Goal: Task Accomplishment & Management: Complete application form

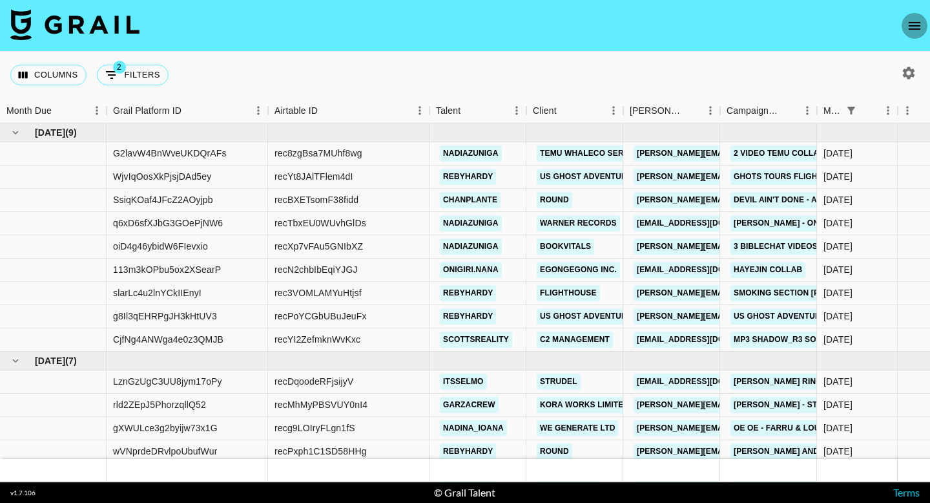
click at [915, 25] on icon "open drawer" at bounding box center [915, 26] width 16 height 16
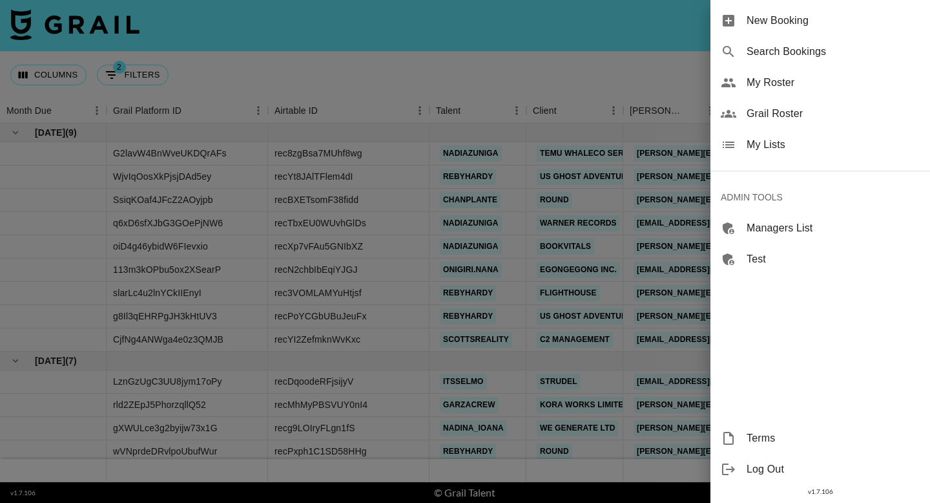
click at [760, 27] on span "New Booking" at bounding box center [833, 21] width 173 height 16
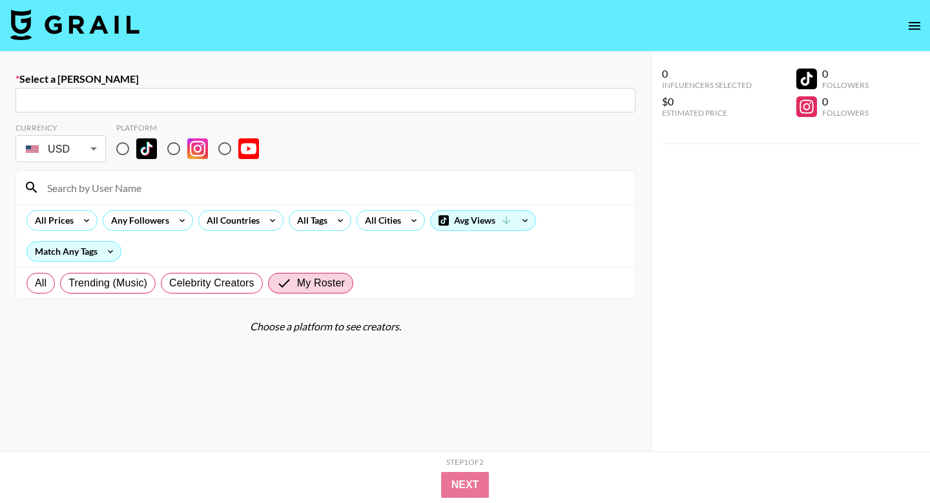
click at [161, 100] on input "text" at bounding box center [325, 100] width 605 height 15
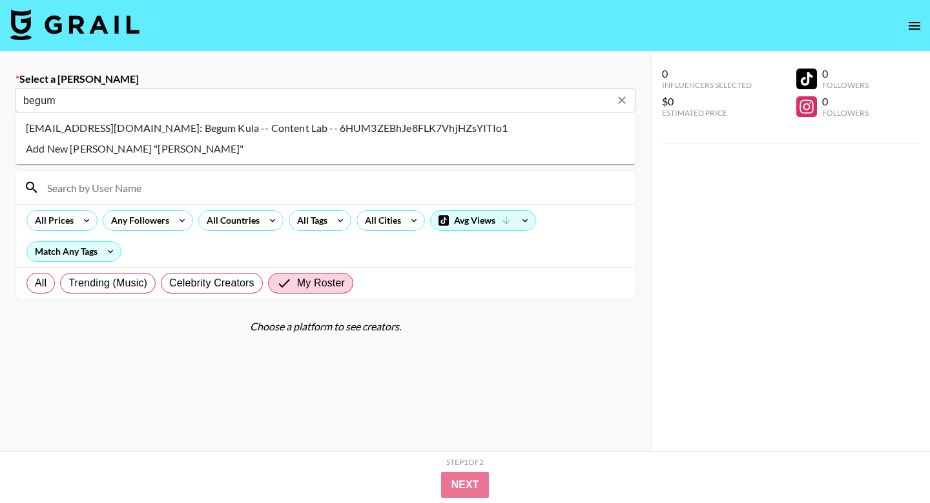
click at [54, 131] on li "[EMAIL_ADDRESS][DOMAIN_NAME]: Begum Kula -- Content Lab -- 6HUM3ZEBhJe8FLK7VhjH…" at bounding box center [326, 128] width 620 height 21
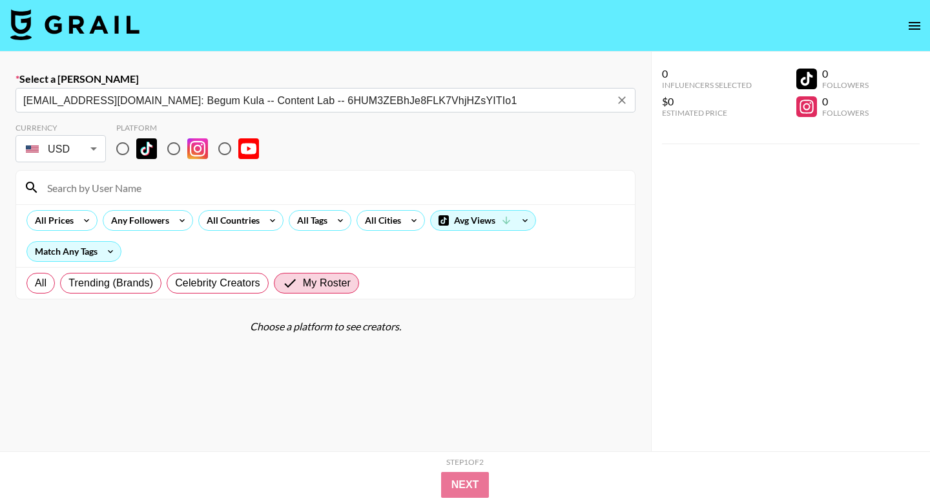
type input "[EMAIL_ADDRESS][DOMAIN_NAME]: Begum Kula -- Content Lab -- 6HUM3ZEBhJe8FLK7VhjH…"
click at [71, 182] on input at bounding box center [333, 187] width 588 height 21
type input "nadia"
click at [123, 146] on input "radio" at bounding box center [122, 148] width 27 height 27
radio input "true"
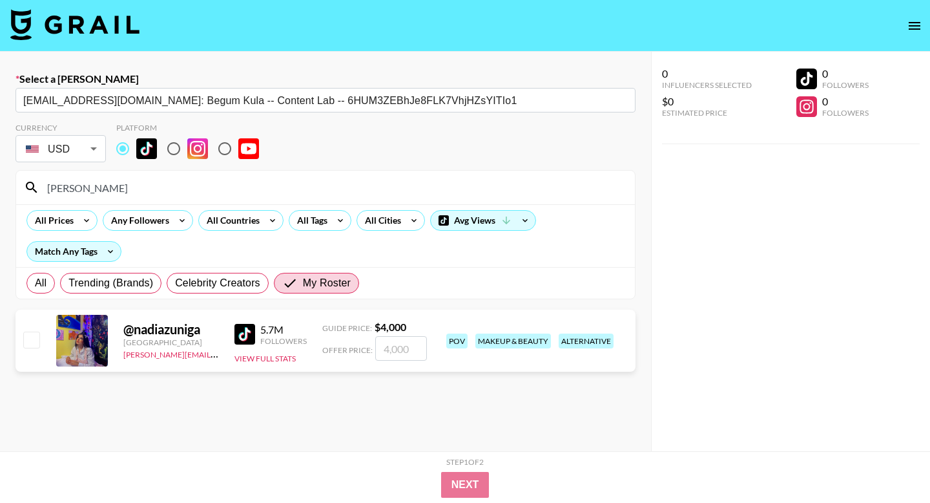
click at [34, 339] on input "checkbox" at bounding box center [31, 339] width 16 height 16
checkbox input "true"
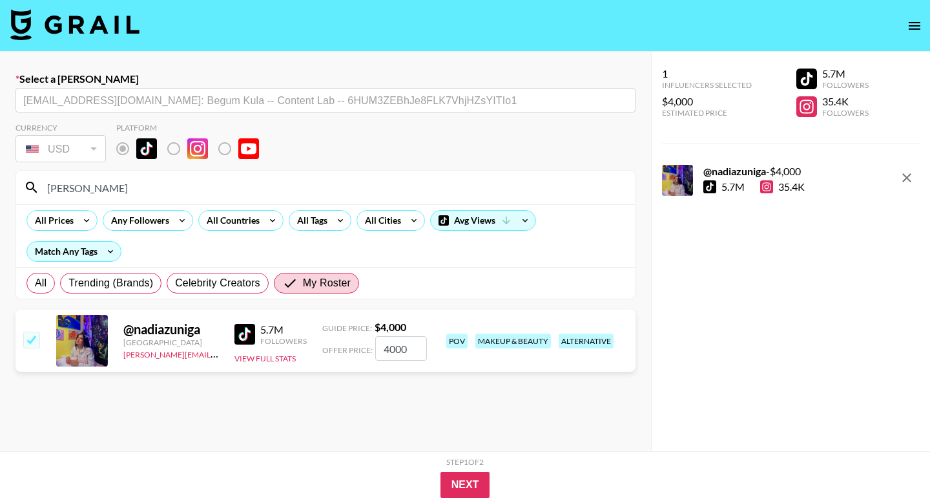
drag, startPoint x: 408, startPoint y: 351, endPoint x: 338, endPoint y: 347, distance: 70.5
click at [338, 347] on div "Offer Price: 4000" at bounding box center [374, 348] width 105 height 25
type input "2500"
click at [475, 483] on button "Next" at bounding box center [466, 485] width 50 height 26
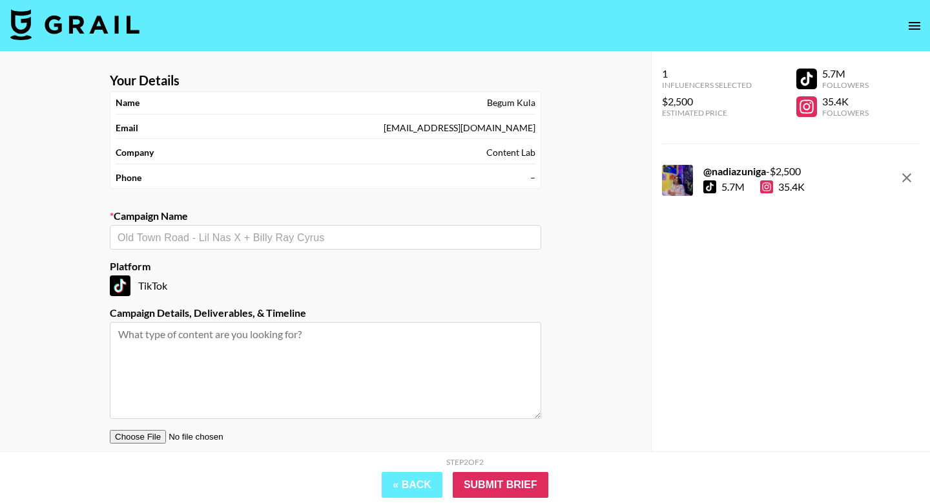
click at [224, 244] on input "text" at bounding box center [326, 237] width 416 height 15
type input "Hypt"
click at [241, 266] on li "Add New Campaign: "Hypic App Promo"" at bounding box center [326, 265] width 432 height 21
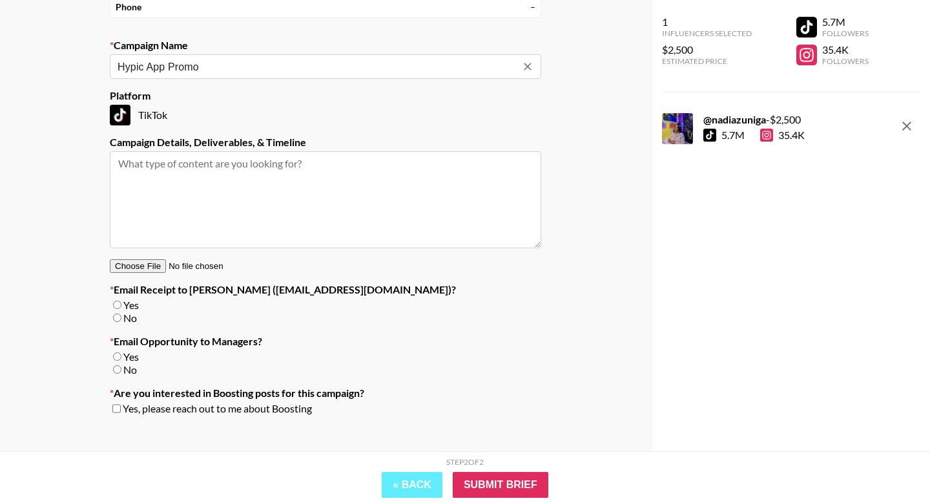
scroll to position [186, 0]
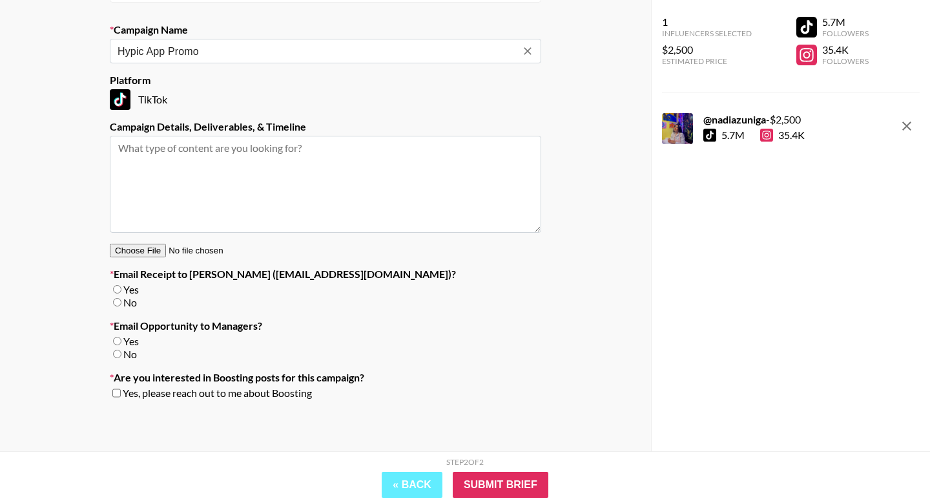
type input "Hypic App Promo"
click at [116, 302] on input "No" at bounding box center [117, 302] width 8 height 8
radio input "true"
click at [116, 354] on input "No" at bounding box center [117, 354] width 8 height 8
radio input "true"
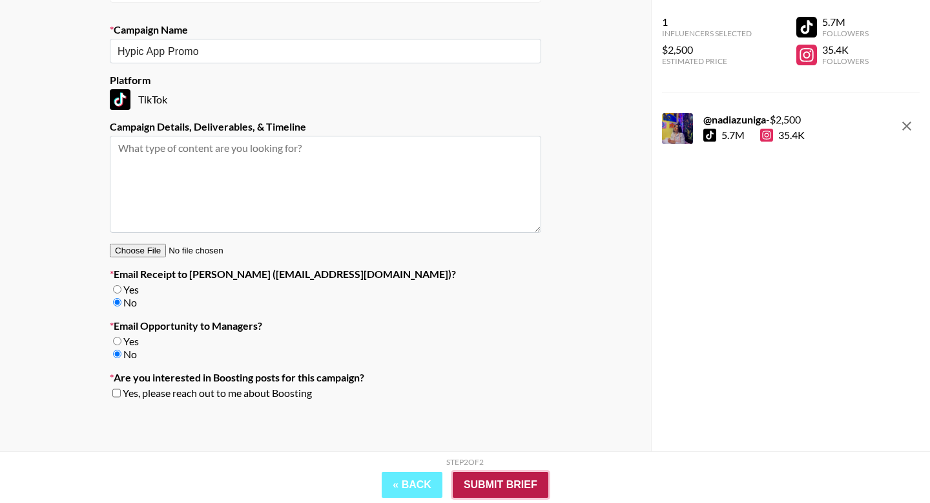
click at [505, 490] on input "Submit Brief" at bounding box center [501, 485] width 96 height 26
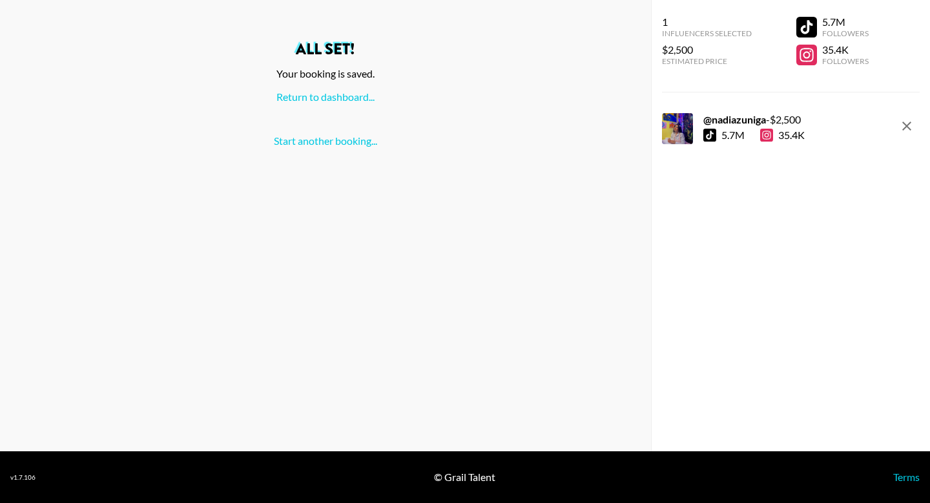
scroll to position [0, 0]
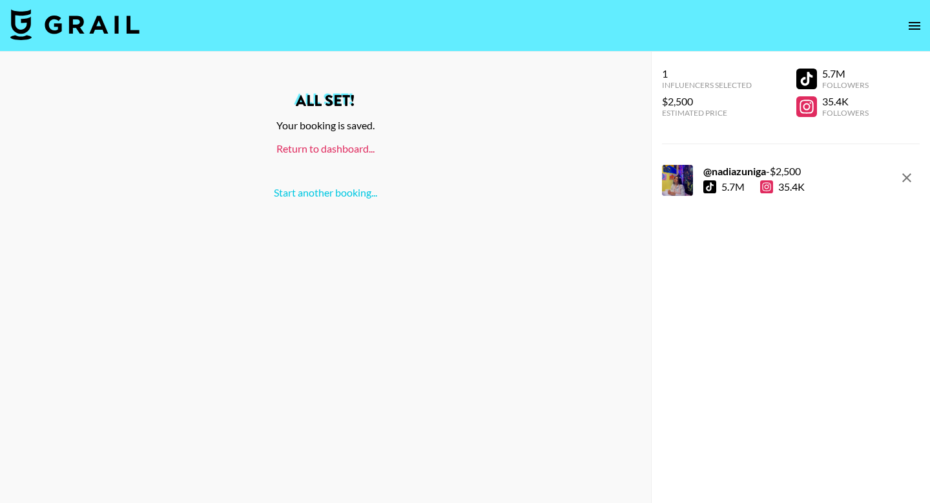
click at [309, 151] on link "Return to dashboard..." at bounding box center [326, 148] width 98 height 12
